Goal: Task Accomplishment & Management: Use online tool/utility

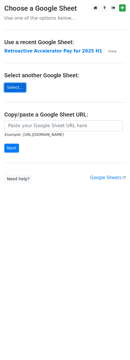
click at [5, 86] on link "Select..." at bounding box center [15, 87] width 22 height 9
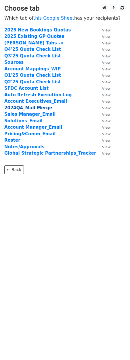
click at [38, 108] on strong "2024Q4_Mail Merge" at bounding box center [28, 107] width 48 height 5
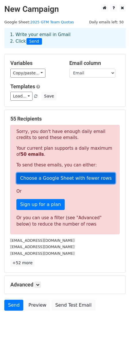
click at [51, 177] on link "Choose a Google Sheet with fewer rows" at bounding box center [65, 178] width 99 height 11
